Goal: Communication & Community: Connect with others

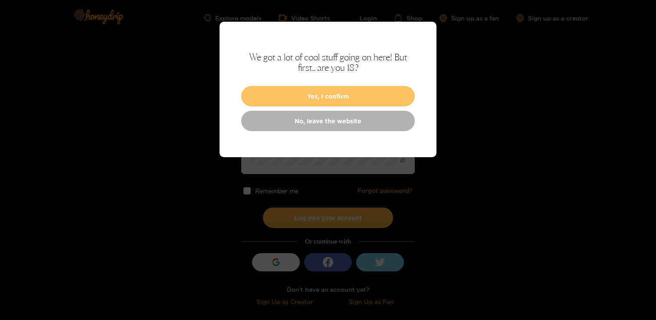
click at [362, 96] on button "Yes, I confirm" at bounding box center [327, 96] width 173 height 20
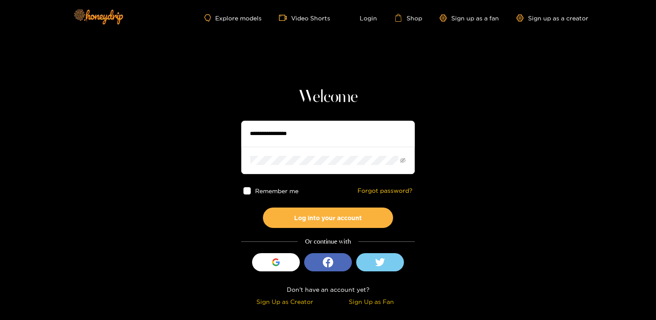
click at [291, 141] on input "text" at bounding box center [327, 134] width 173 height 26
click at [263, 207] on button "Log into your account" at bounding box center [328, 217] width 130 height 20
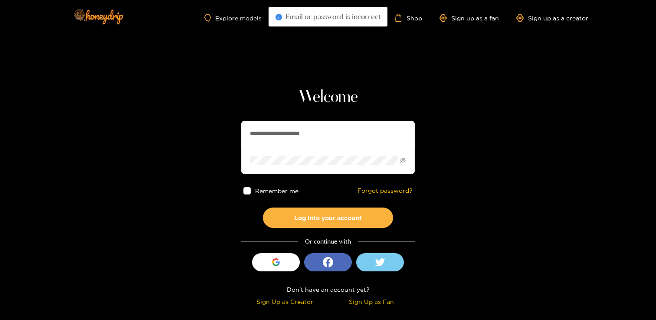
drag, startPoint x: 290, startPoint y: 133, endPoint x: 372, endPoint y: 137, distance: 82.0
click at [372, 137] on input "**********" at bounding box center [327, 134] width 173 height 26
type input "**********"
click at [263, 207] on button "Log into your account" at bounding box center [328, 217] width 130 height 20
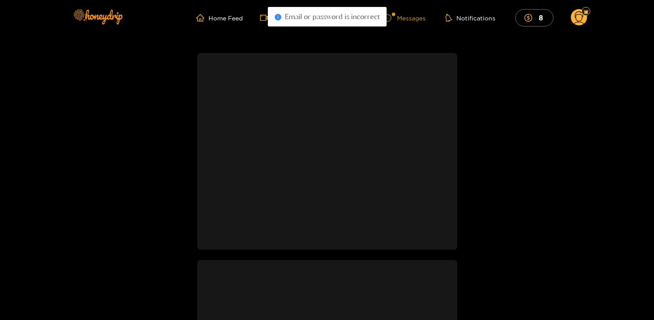
click at [409, 15] on div "Messages" at bounding box center [405, 18] width 42 height 10
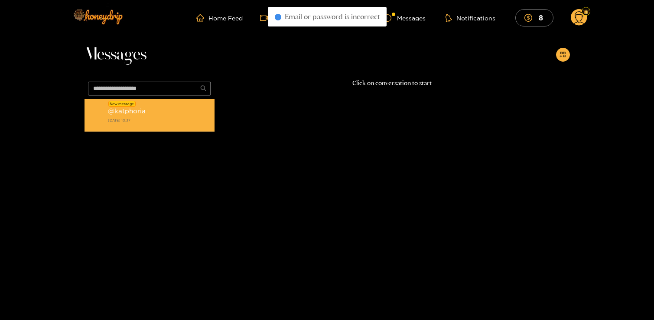
click at [163, 123] on strong "[DATE] 10:37" at bounding box center [159, 120] width 102 height 8
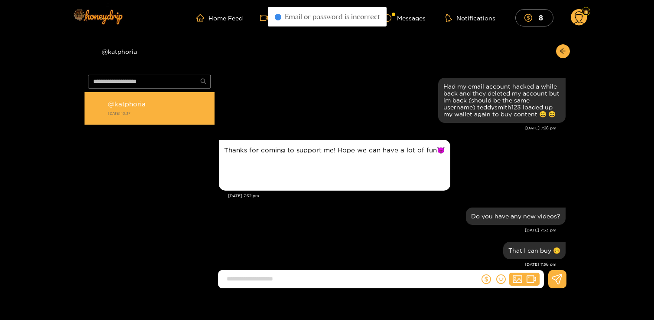
scroll to position [577, 0]
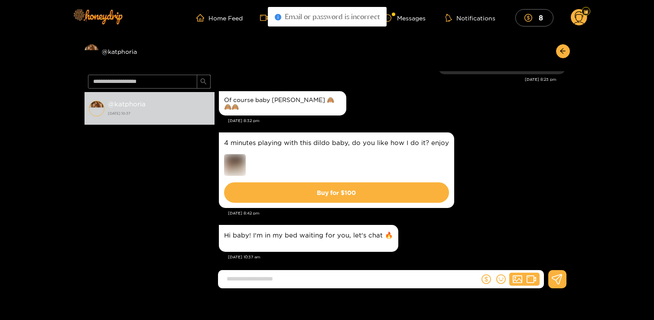
click at [228, 154] on img at bounding box center [235, 165] width 22 height 22
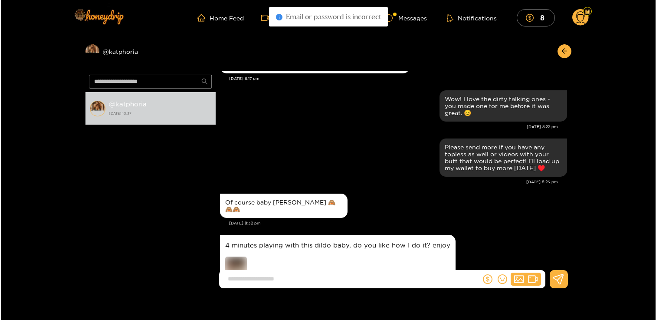
scroll to position [389, 0]
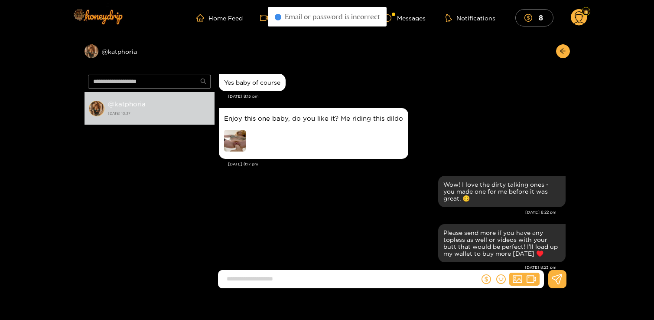
click at [237, 142] on img at bounding box center [235, 141] width 22 height 22
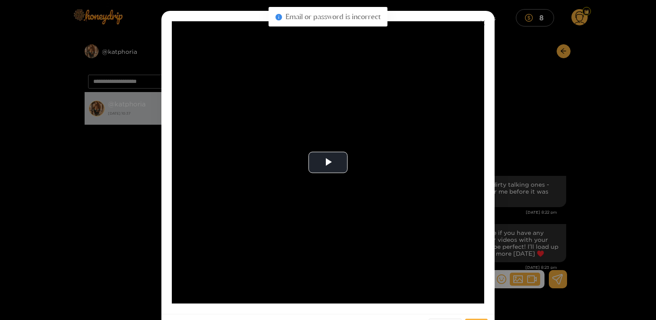
scroll to position [36, 0]
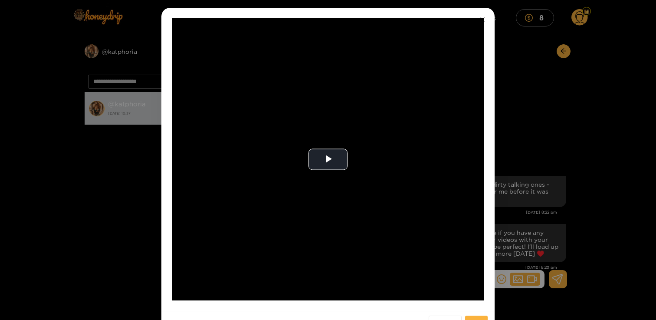
click at [132, 180] on div "**********" at bounding box center [328, 160] width 656 height 320
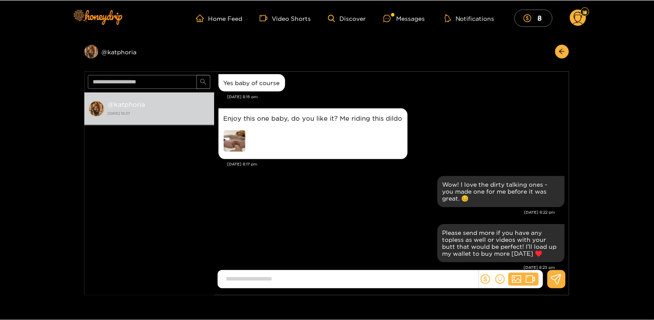
scroll to position [16, 0]
